Goal: Navigation & Orientation: Go to known website

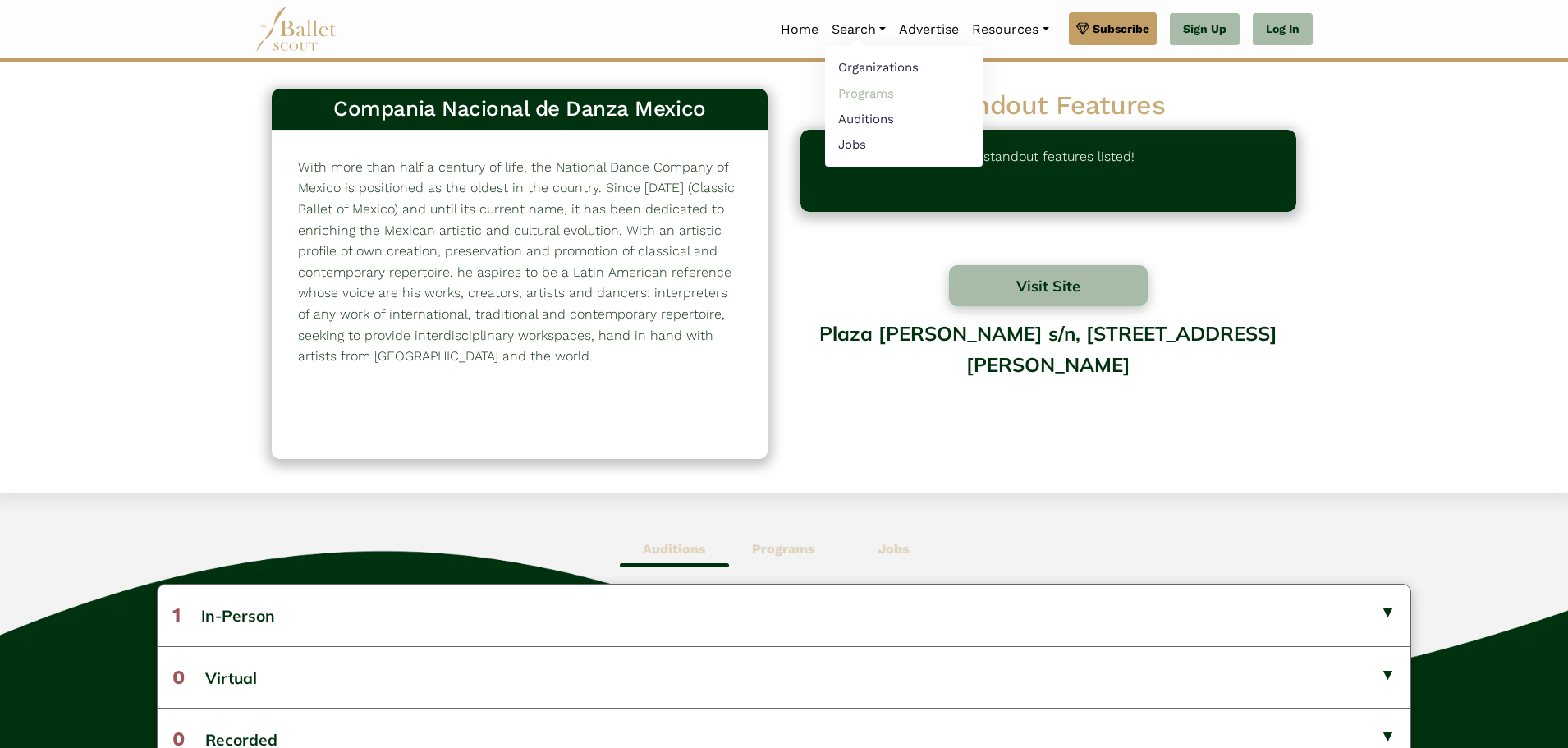
click at [853, 96] on link "Programs" at bounding box center [903, 93] width 157 height 25
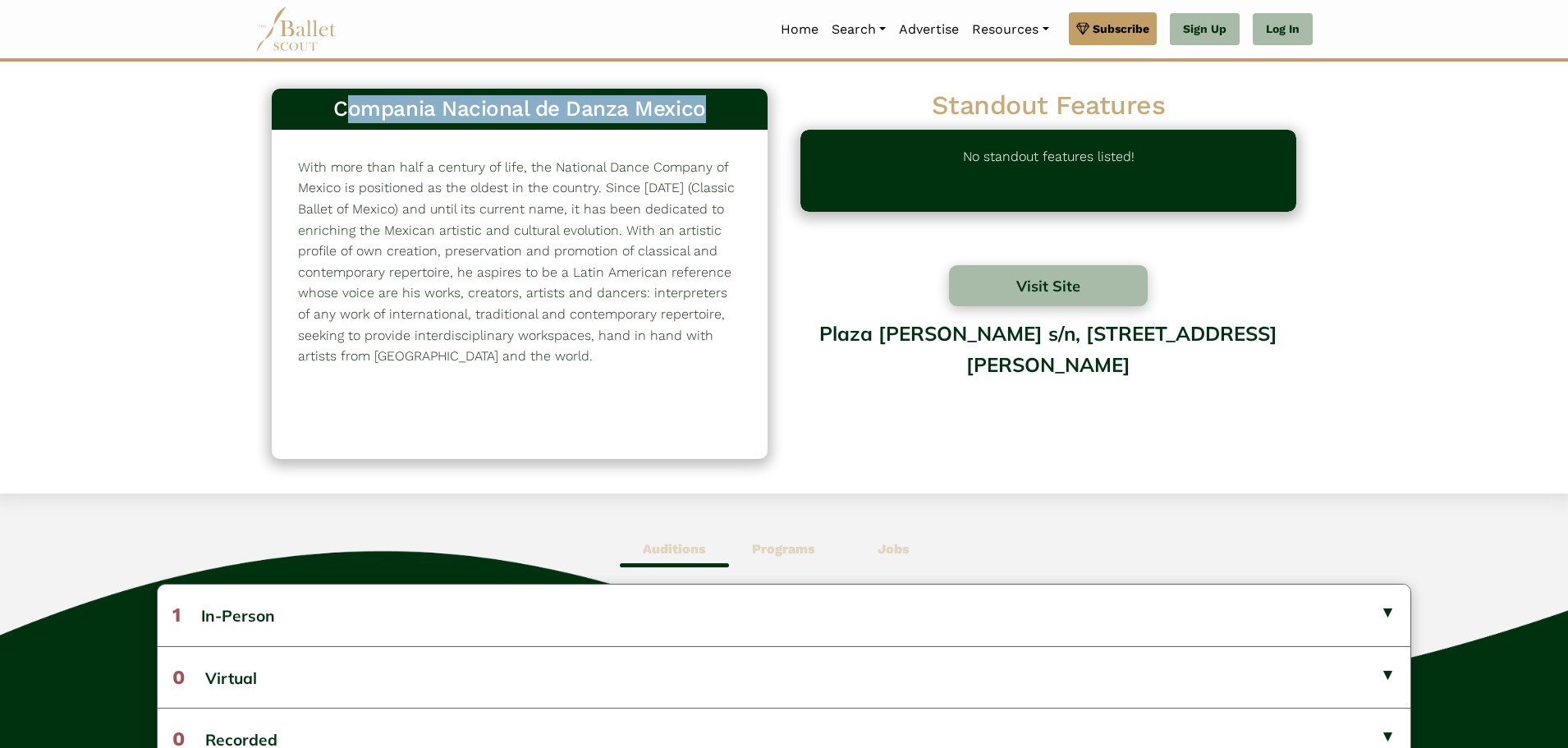
drag, startPoint x: 713, startPoint y: 116, endPoint x: 341, endPoint y: 107, distance: 372.1
click at [341, 107] on h3 "Compania Nacional de Danza Mexico" at bounding box center [519, 109] width 469 height 28
click at [958, 296] on button "Visit Site" at bounding box center [1048, 286] width 199 height 41
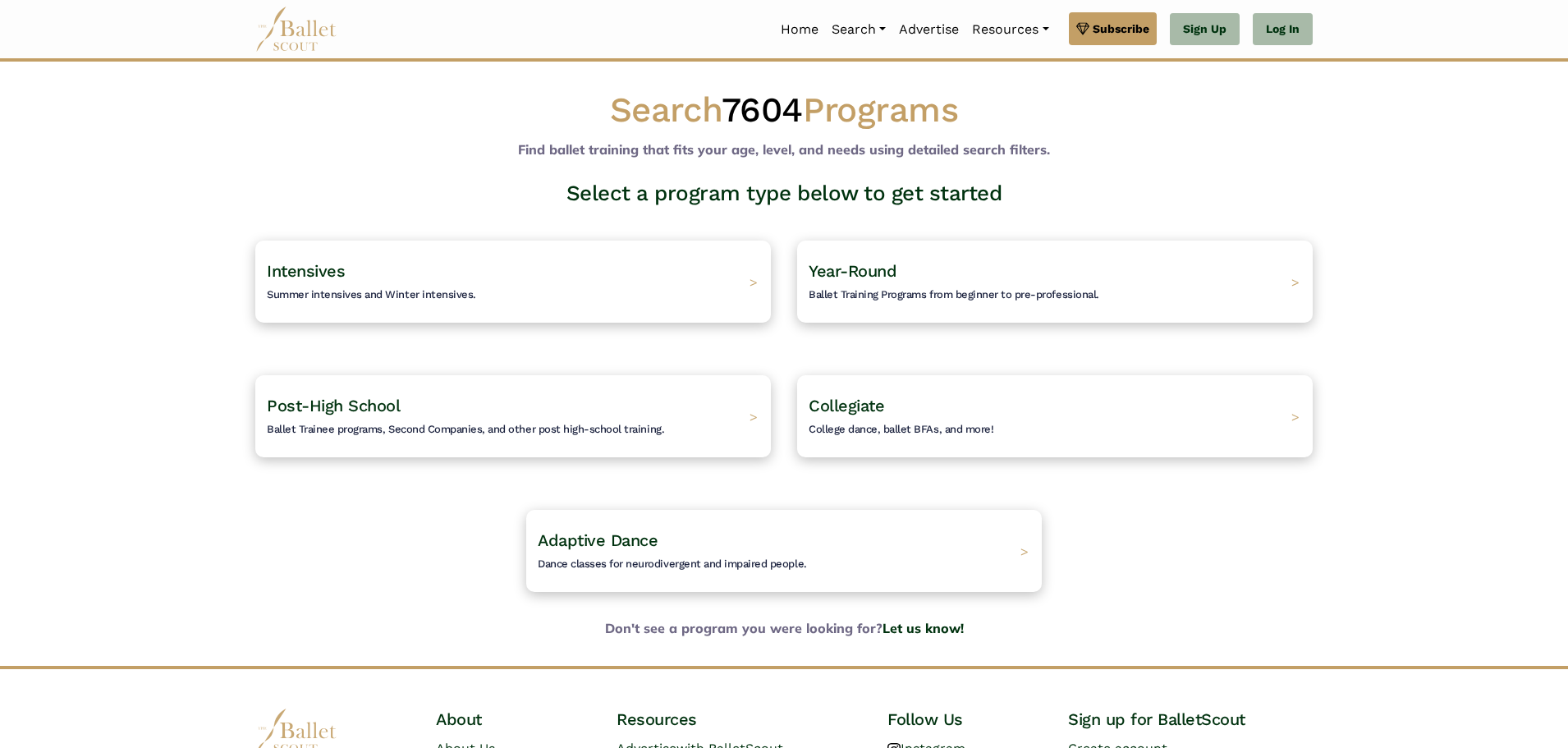
click at [327, 40] on img at bounding box center [296, 28] width 82 height 45
